Goal: Information Seeking & Learning: Get advice/opinions

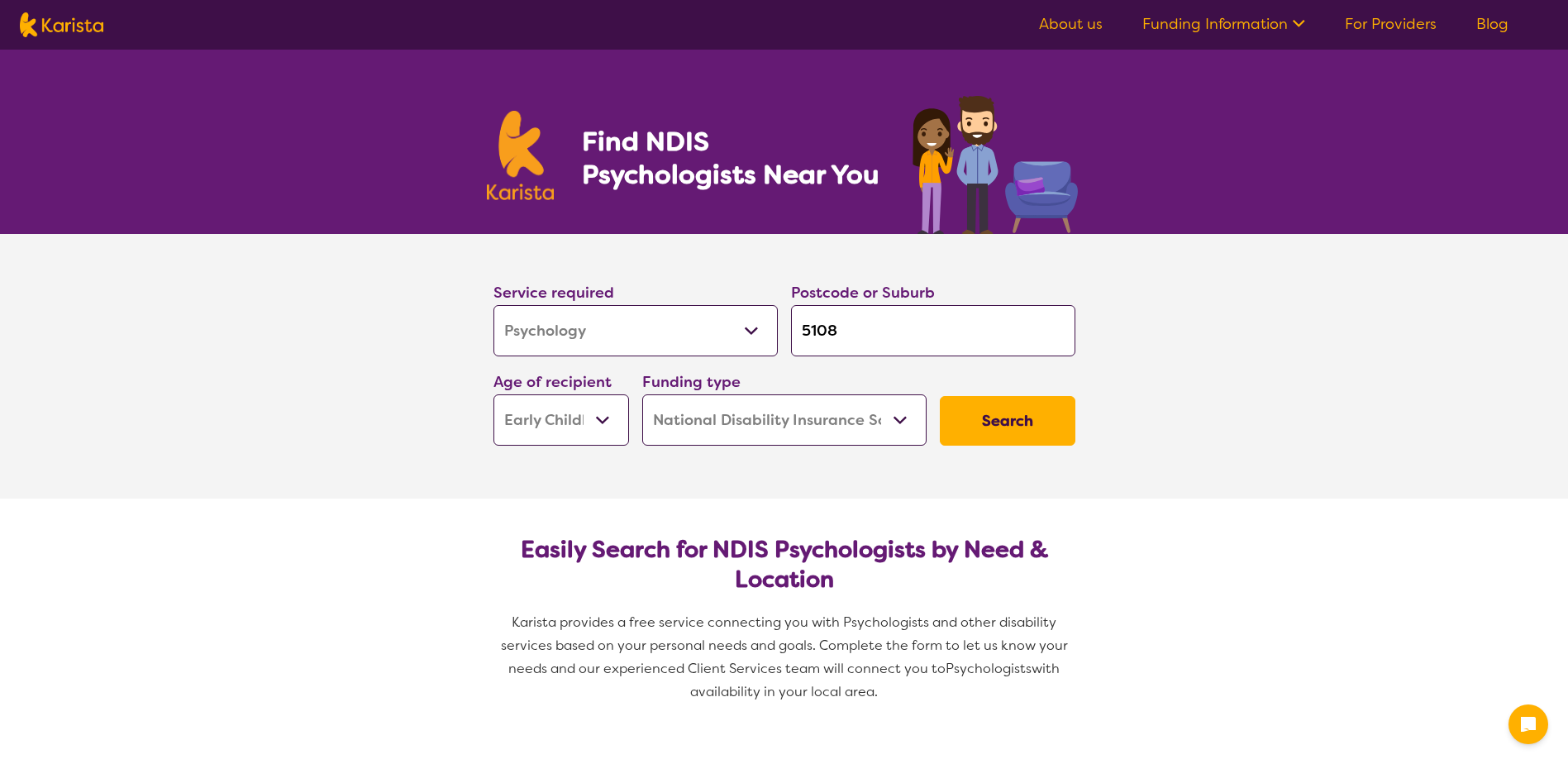
select select "Psychology"
select select "EC"
select select "NDIS"
select select "Psychology"
select select "EC"
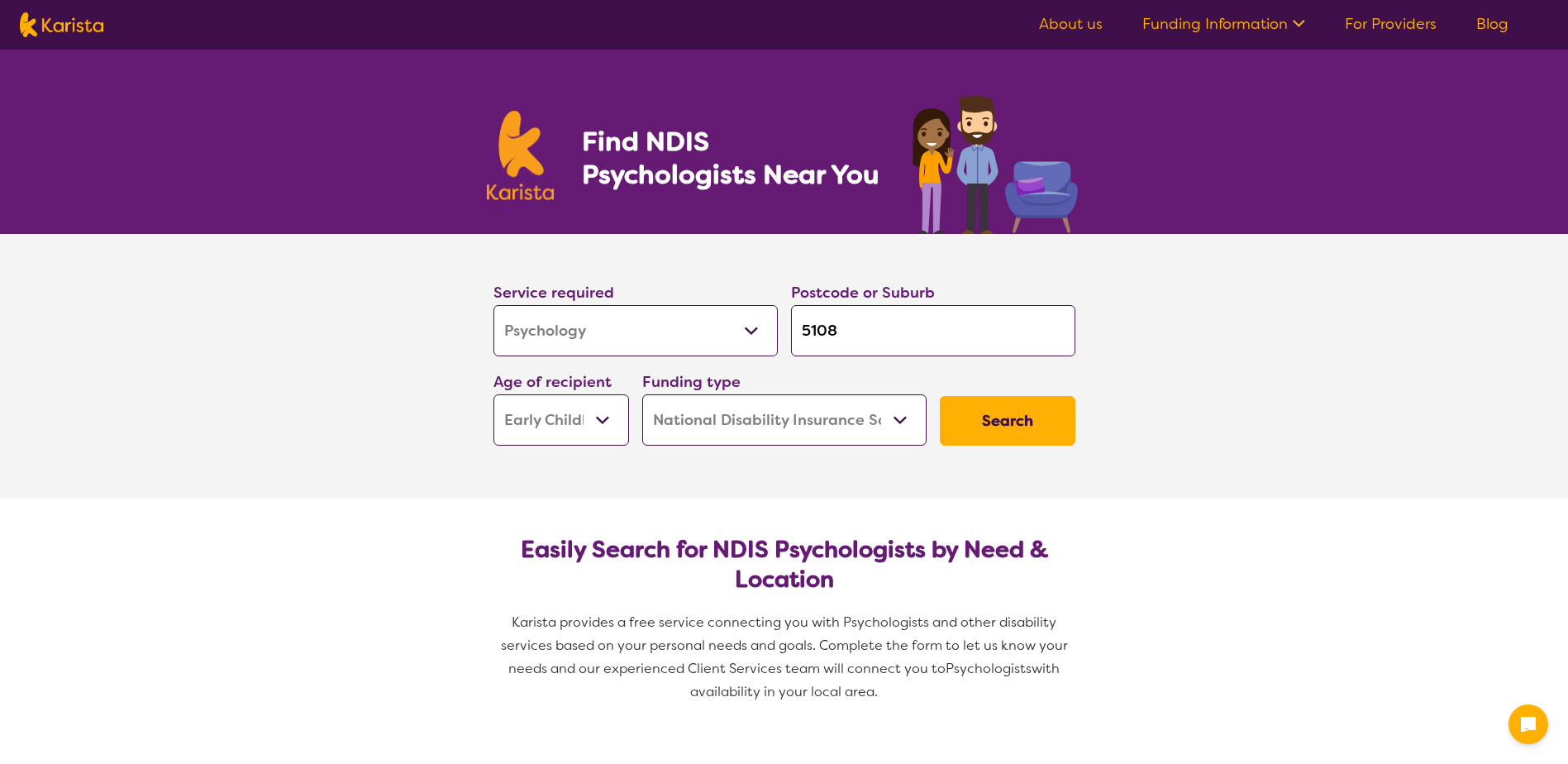
select select "NDIS"
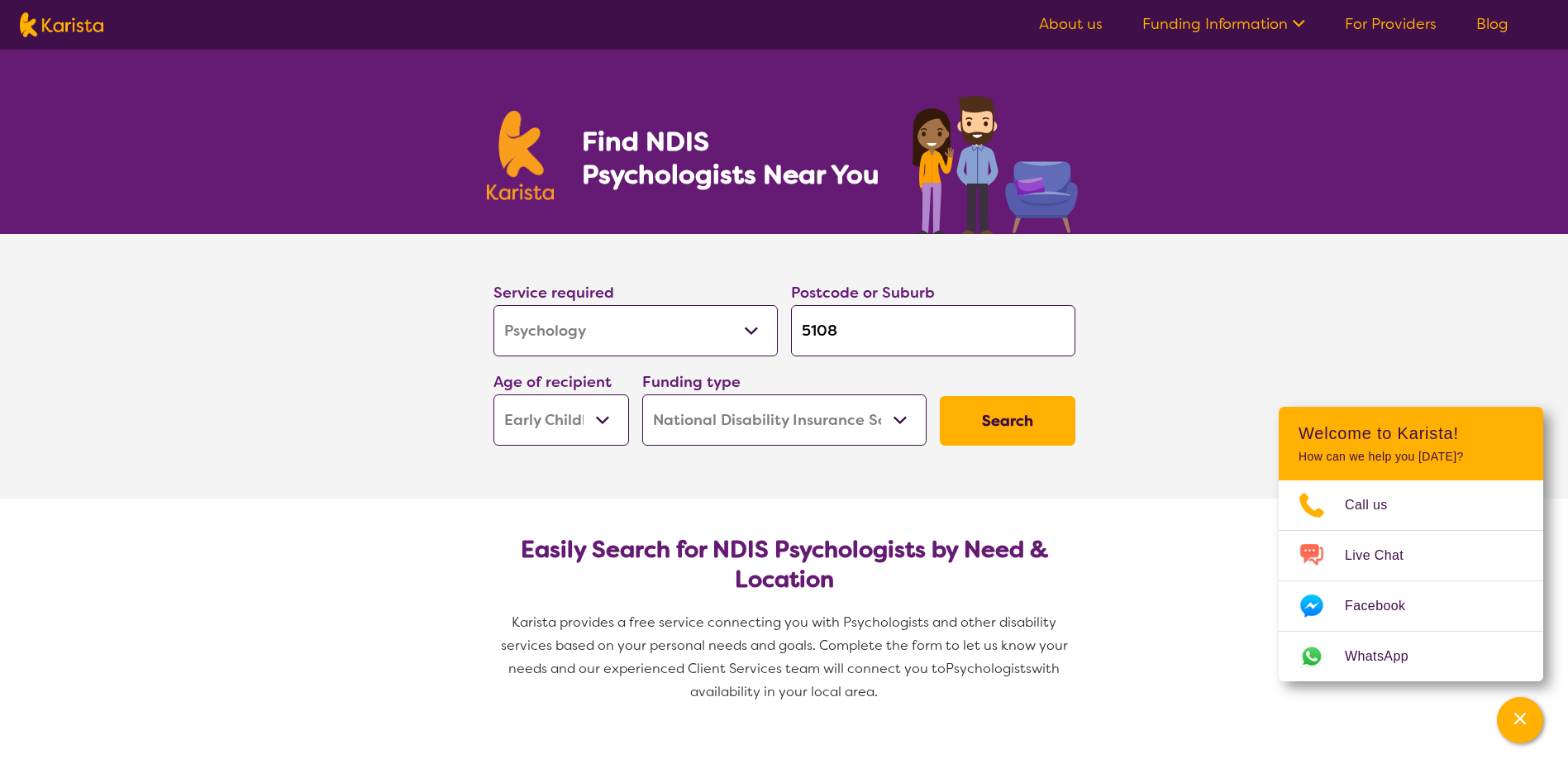
click at [1002, 430] on button "Search" at bounding box center [1008, 420] width 136 height 49
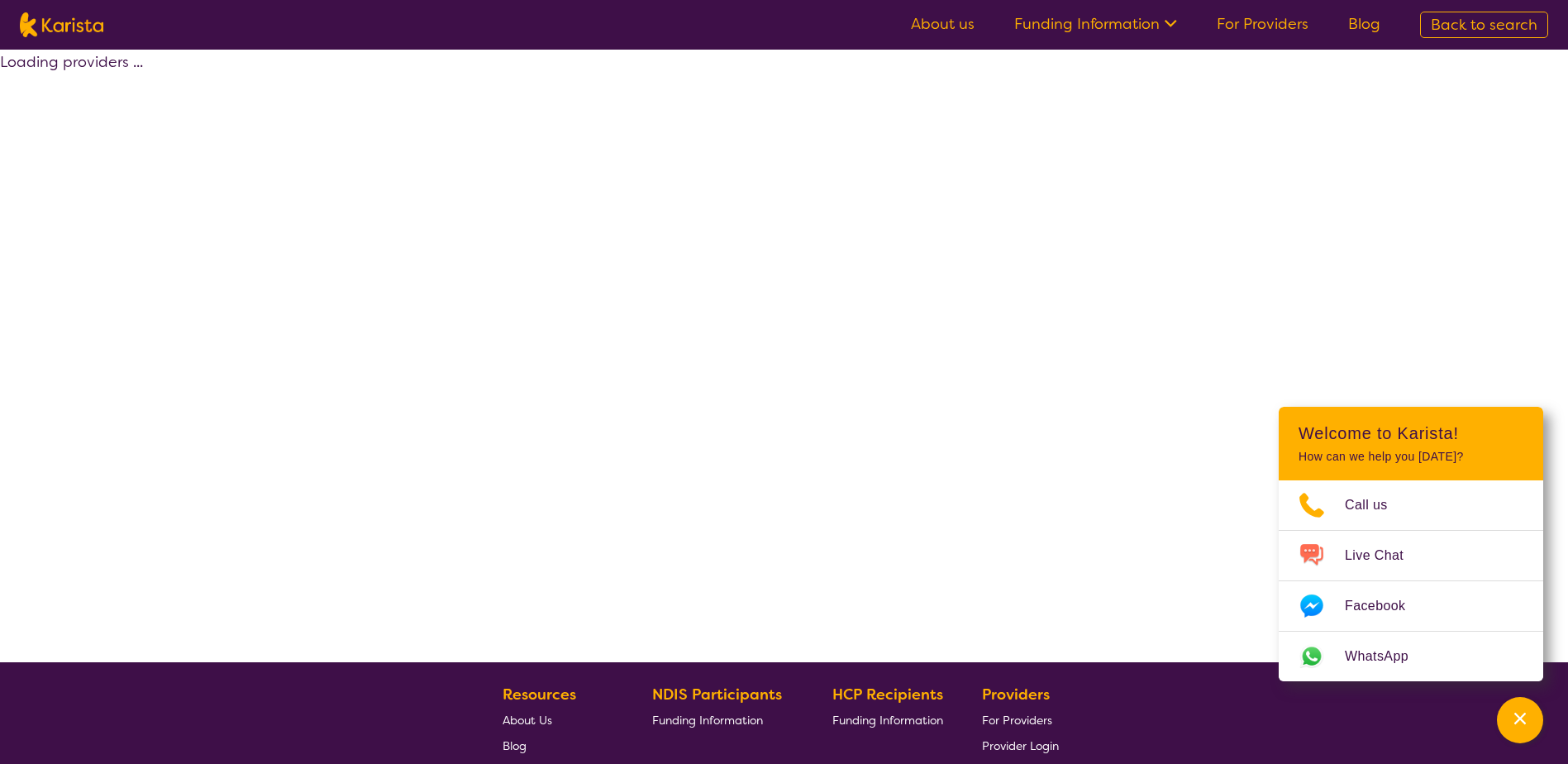
select select "by_score"
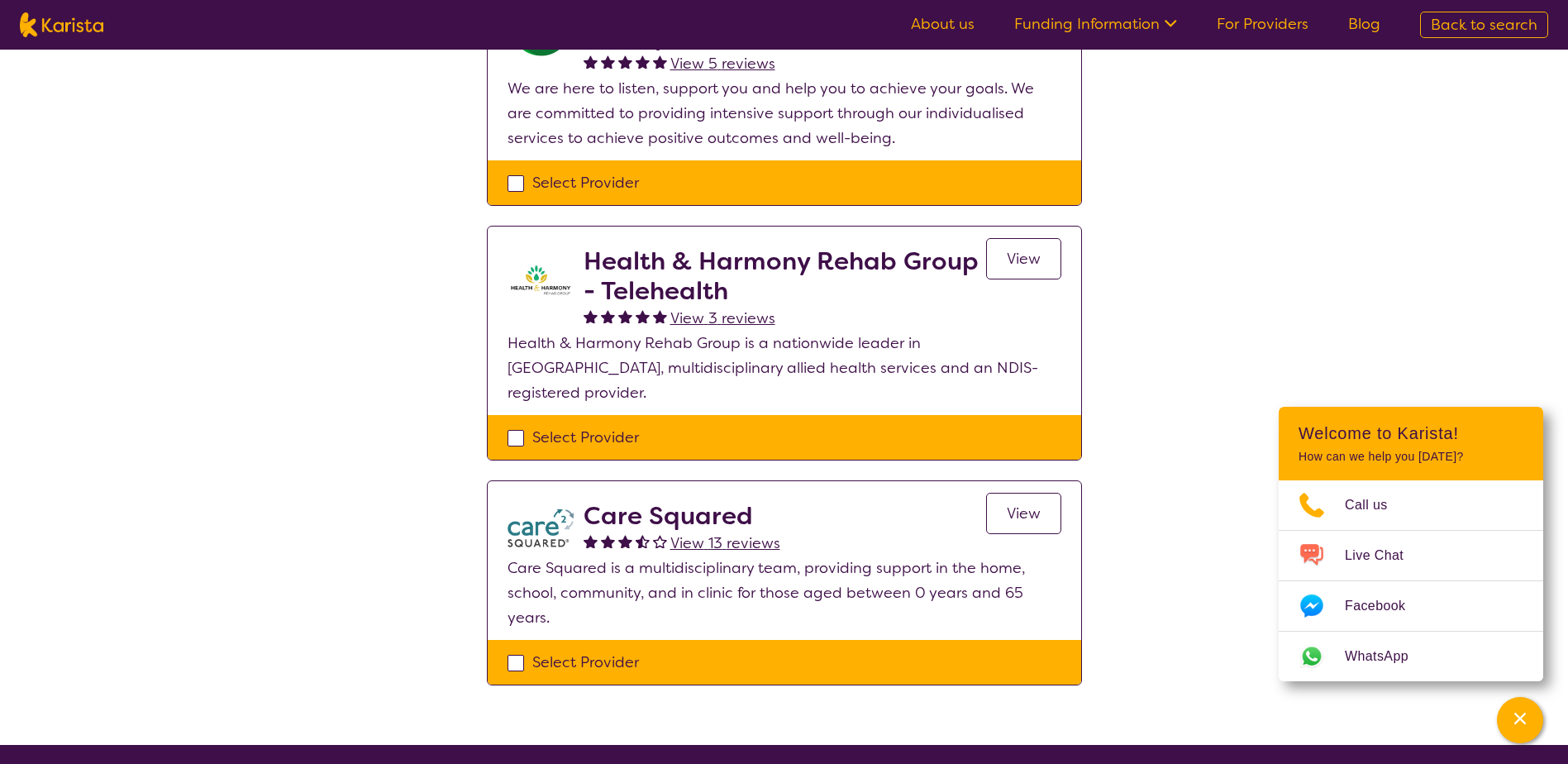
scroll to position [579, 0]
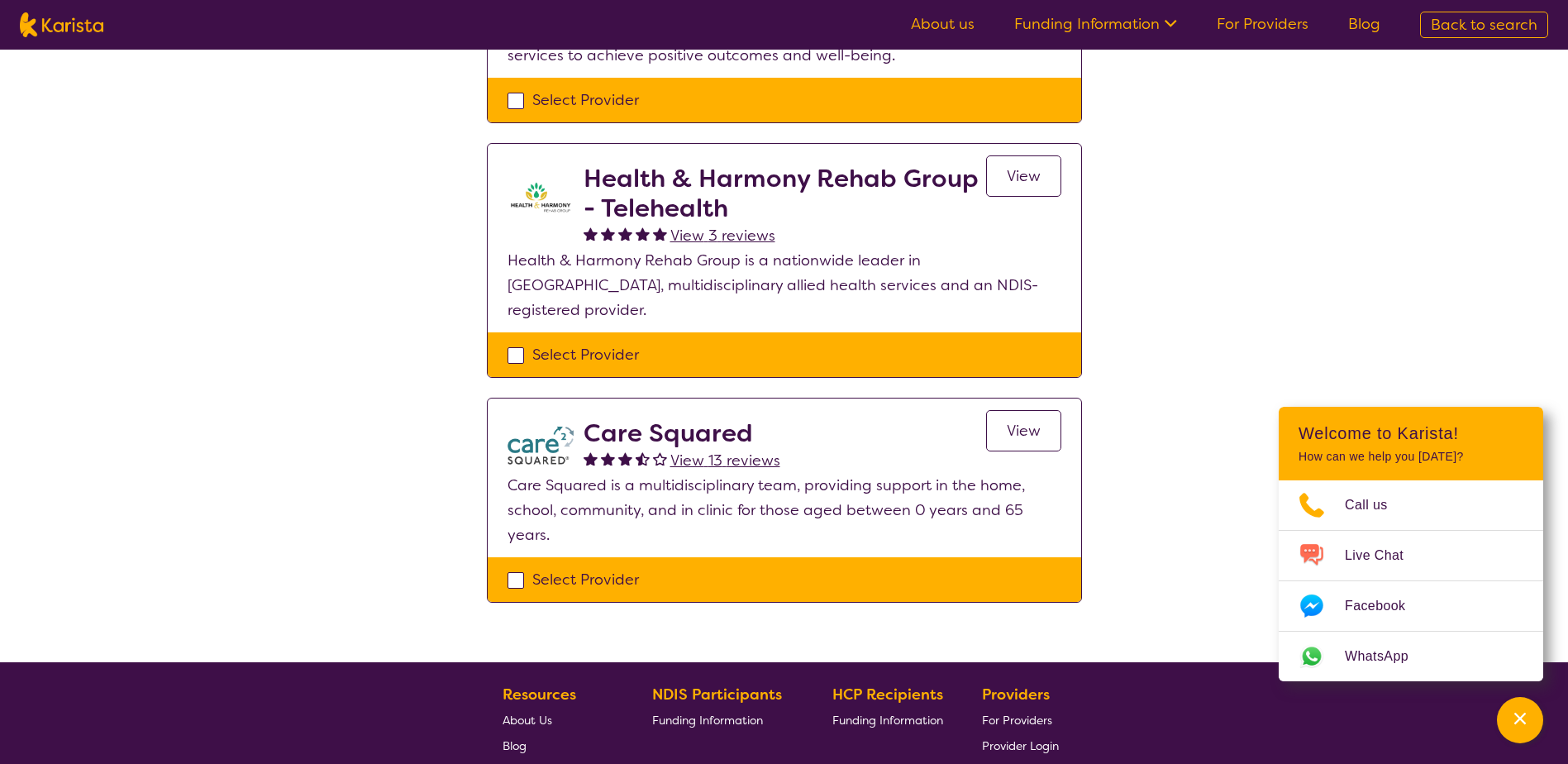
click at [722, 451] on span "View 13 reviews" at bounding box center [725, 461] width 110 height 19
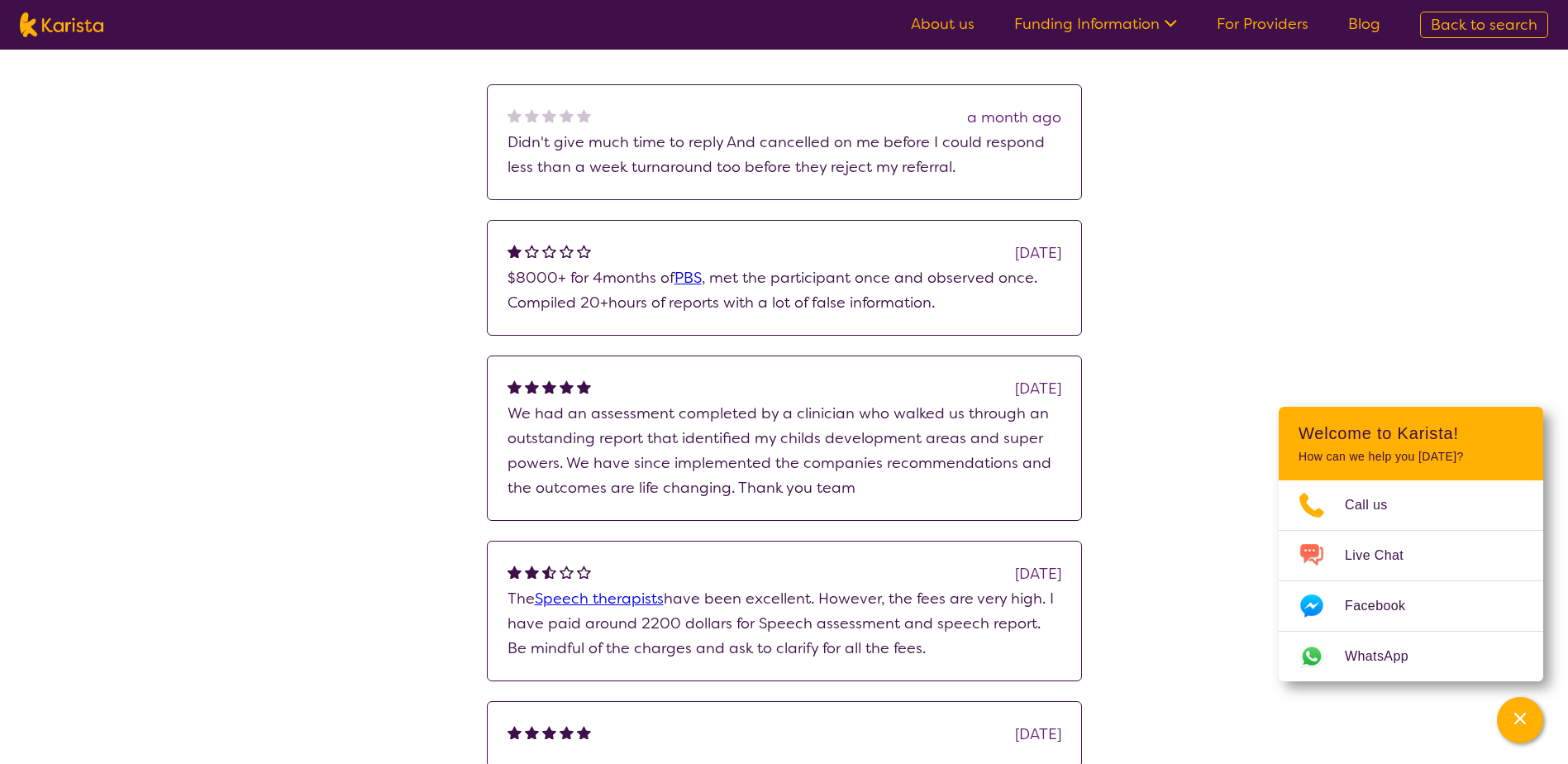
scroll to position [331, 0]
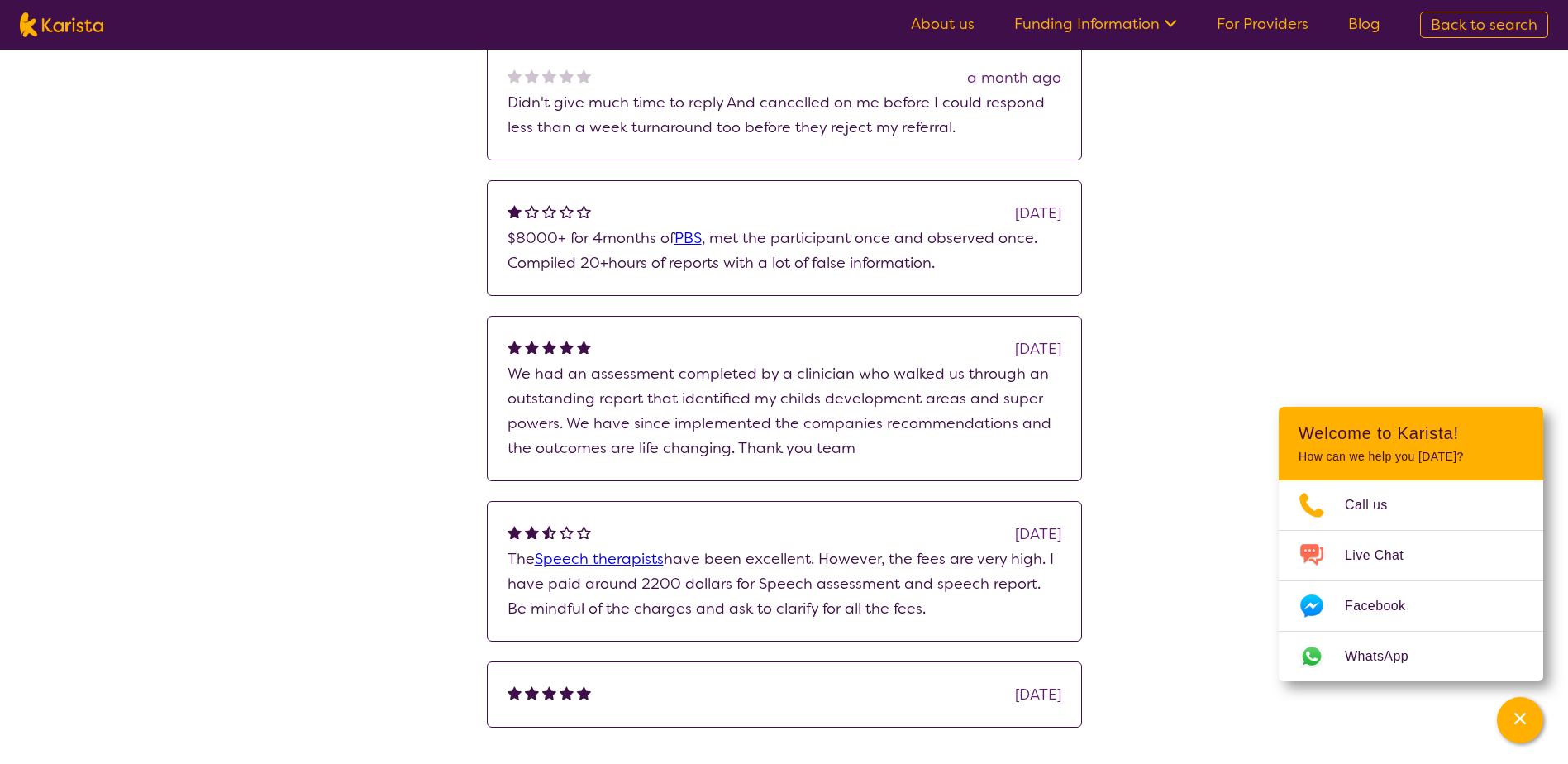
select select "by_score"
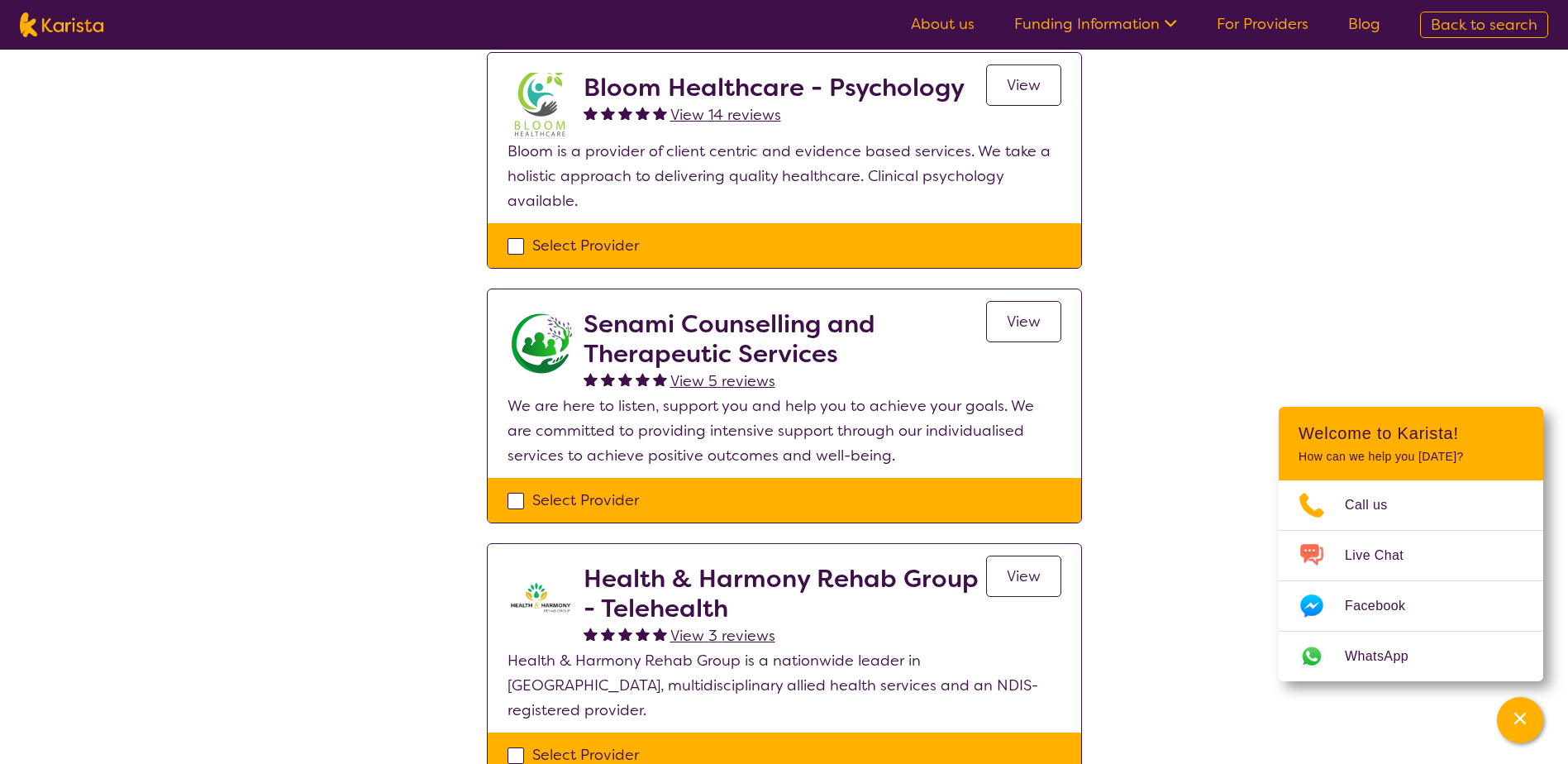
scroll to position [82, 0]
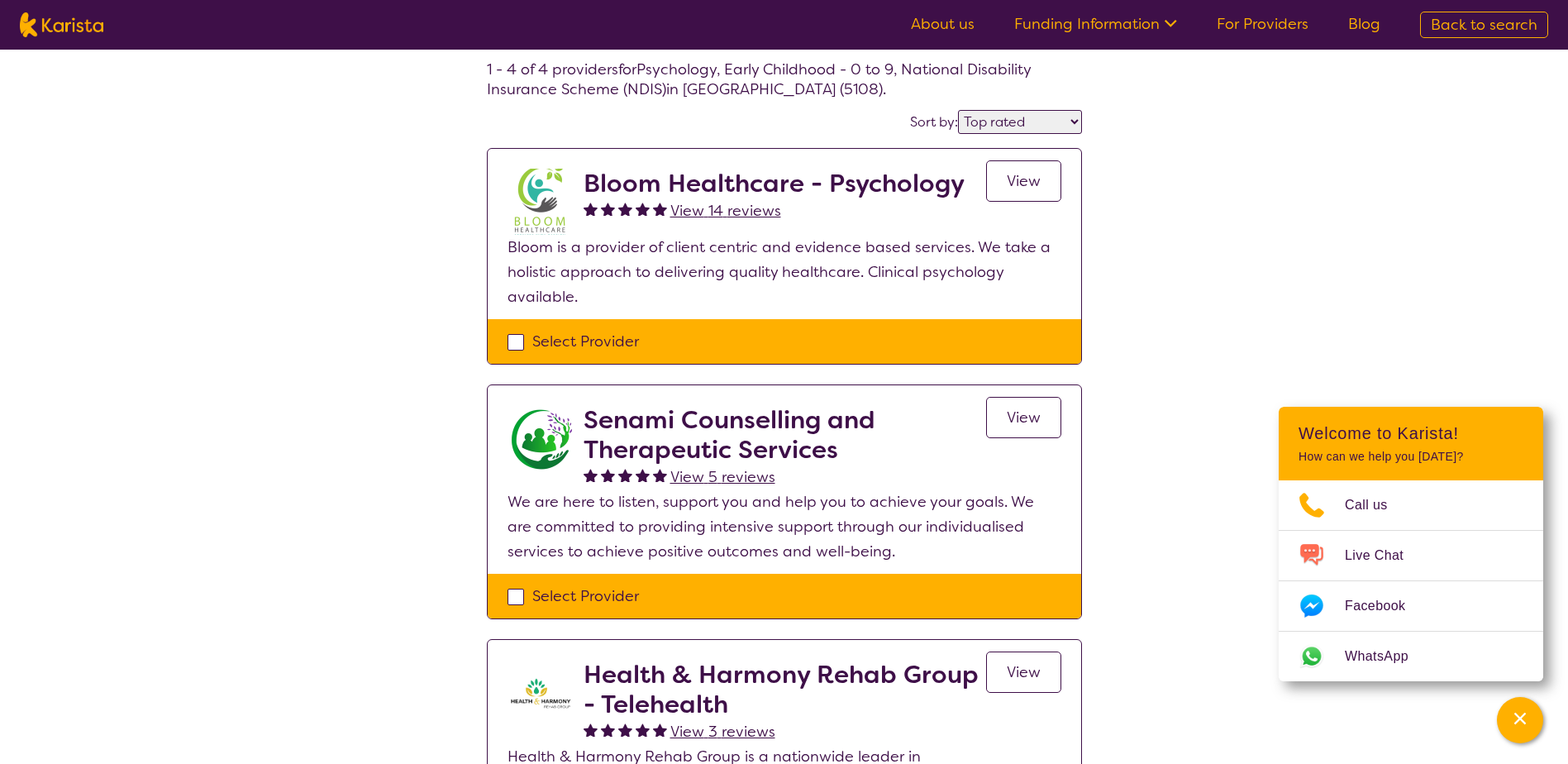
click at [708, 200] on link "View 14 reviews" at bounding box center [726, 211] width 110 height 25
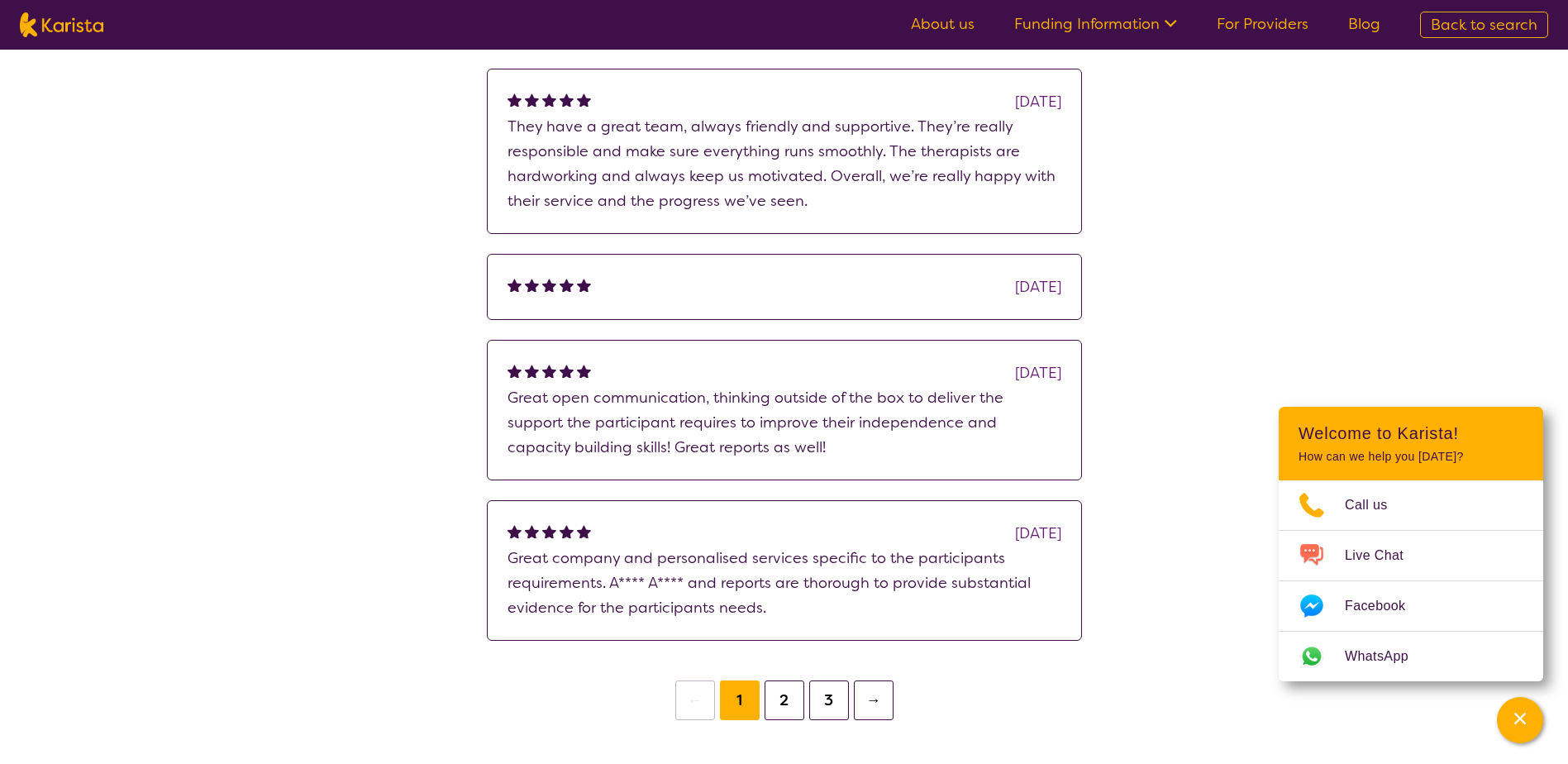
scroll to position [496, 0]
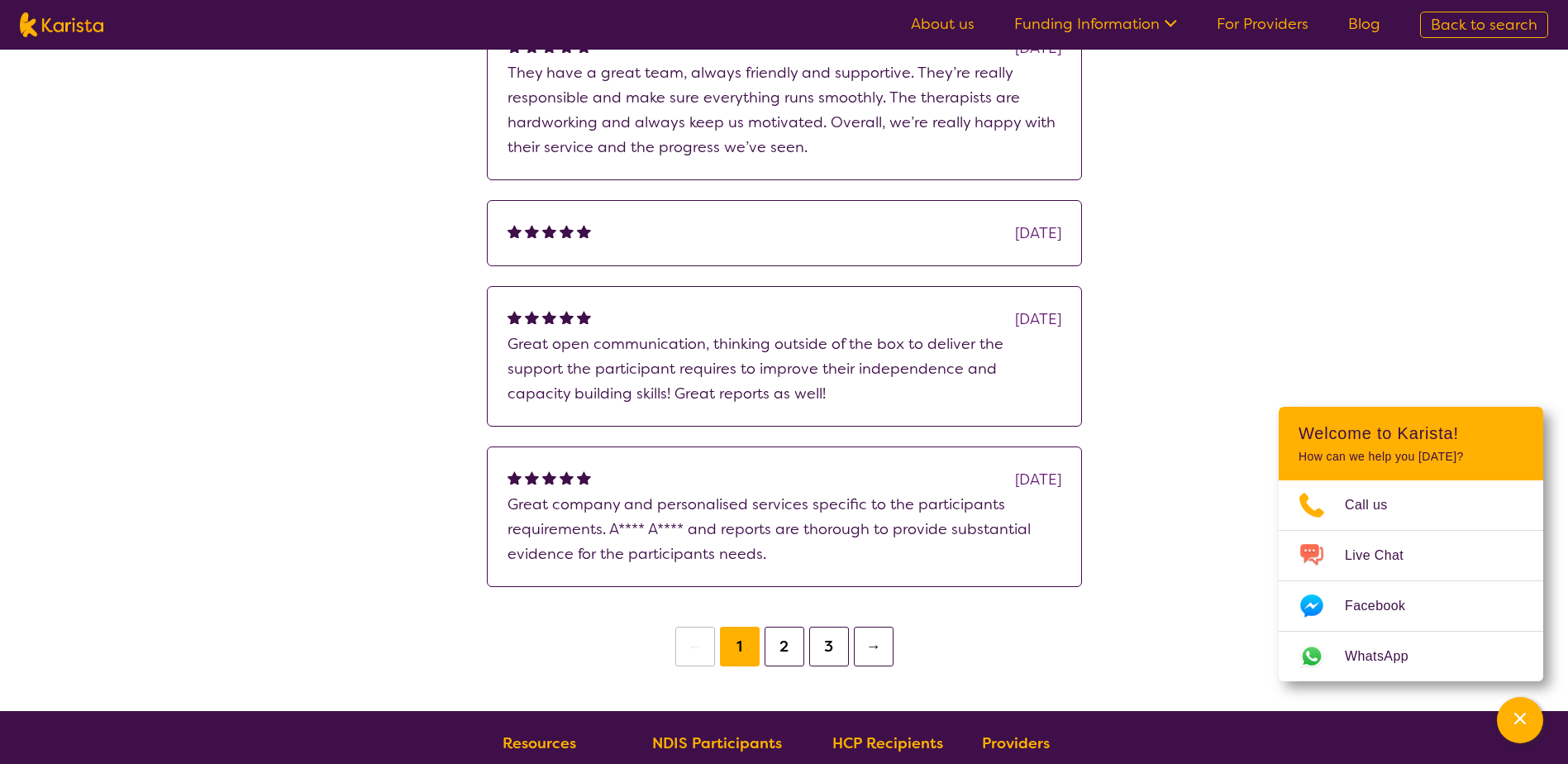
select select "by_score"
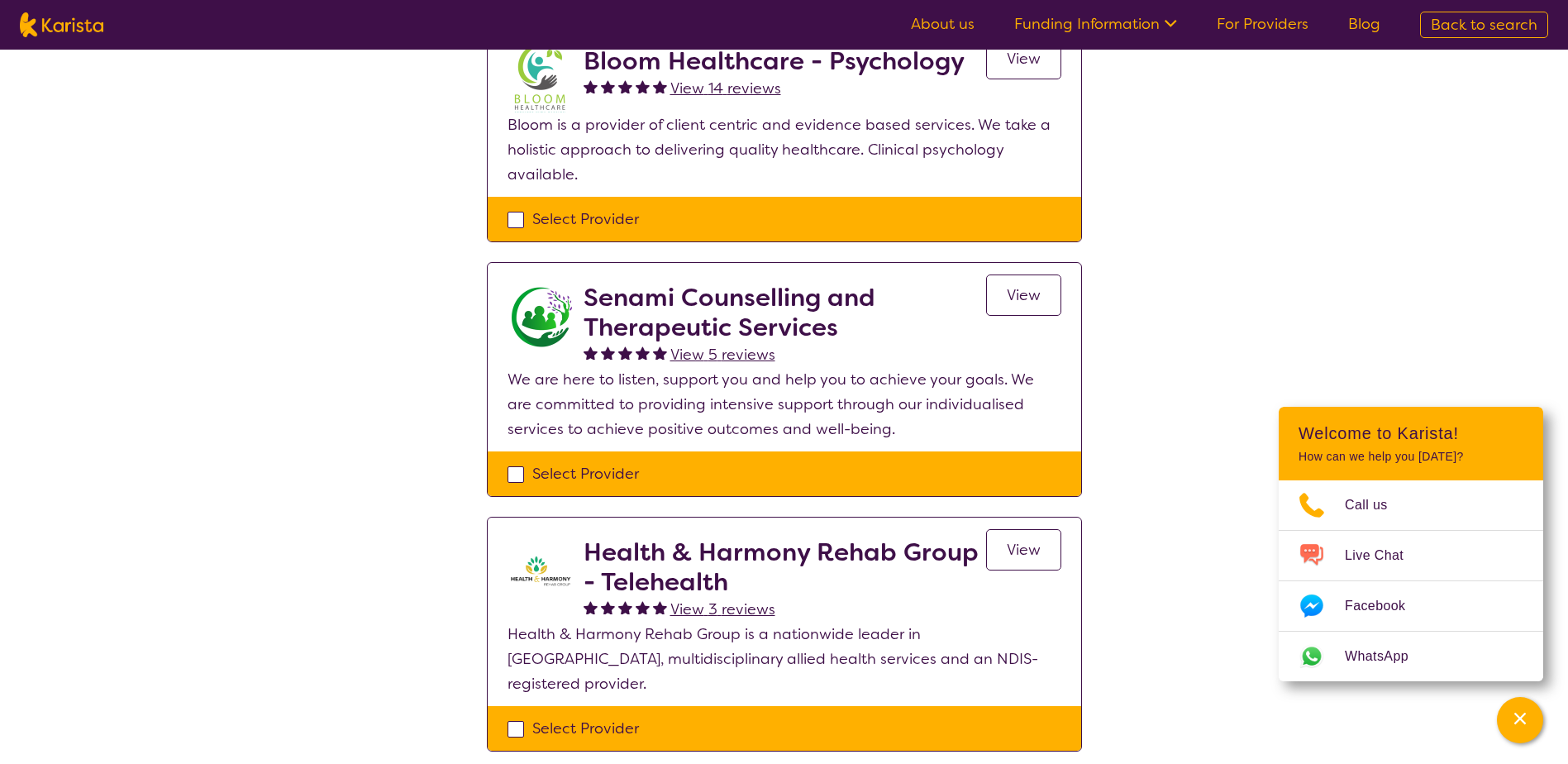
scroll to position [166, 0]
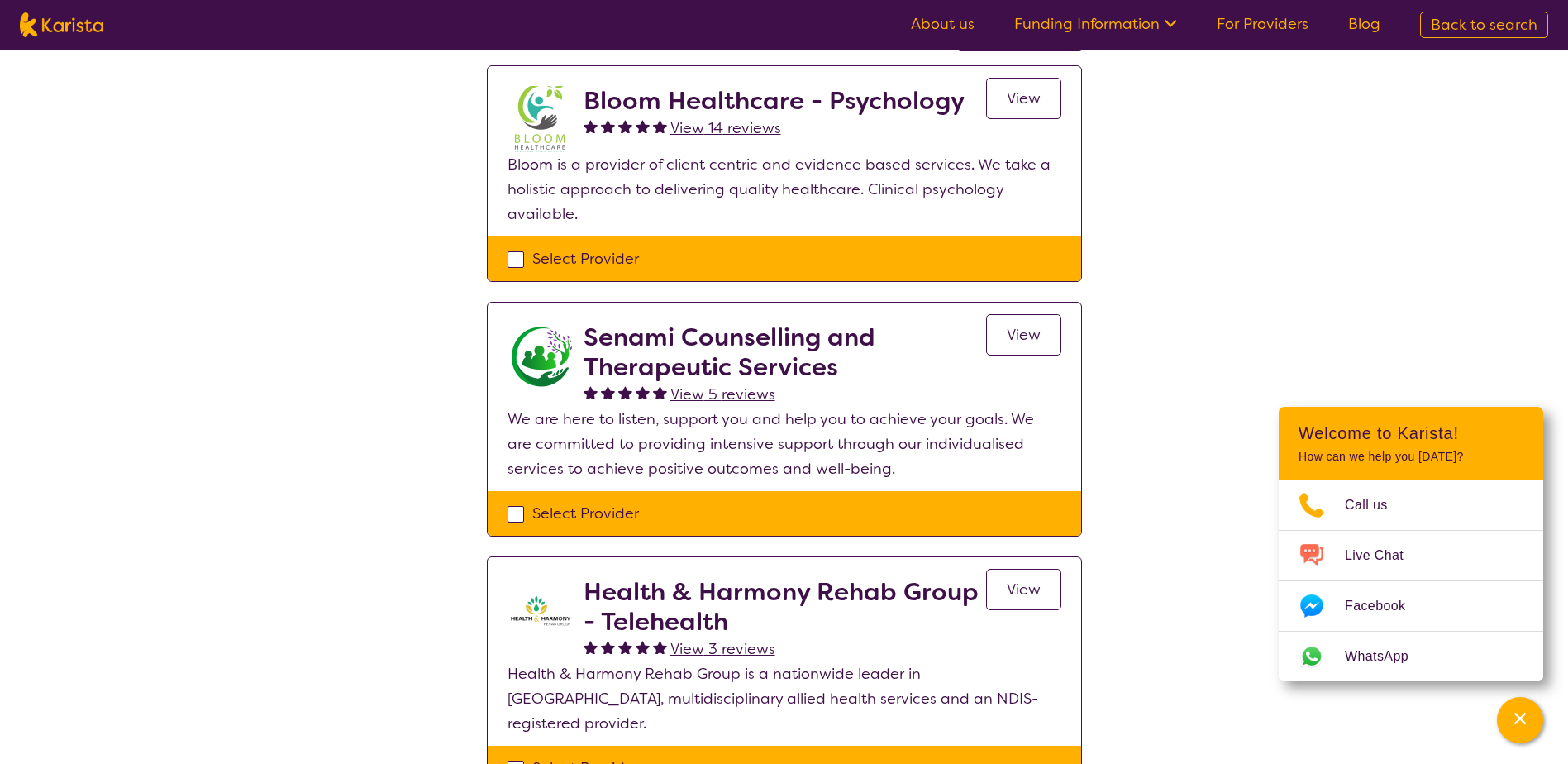
click at [730, 393] on span "View 5 reviews" at bounding box center [723, 395] width 105 height 19
